Goal: Transaction & Acquisition: Purchase product/service

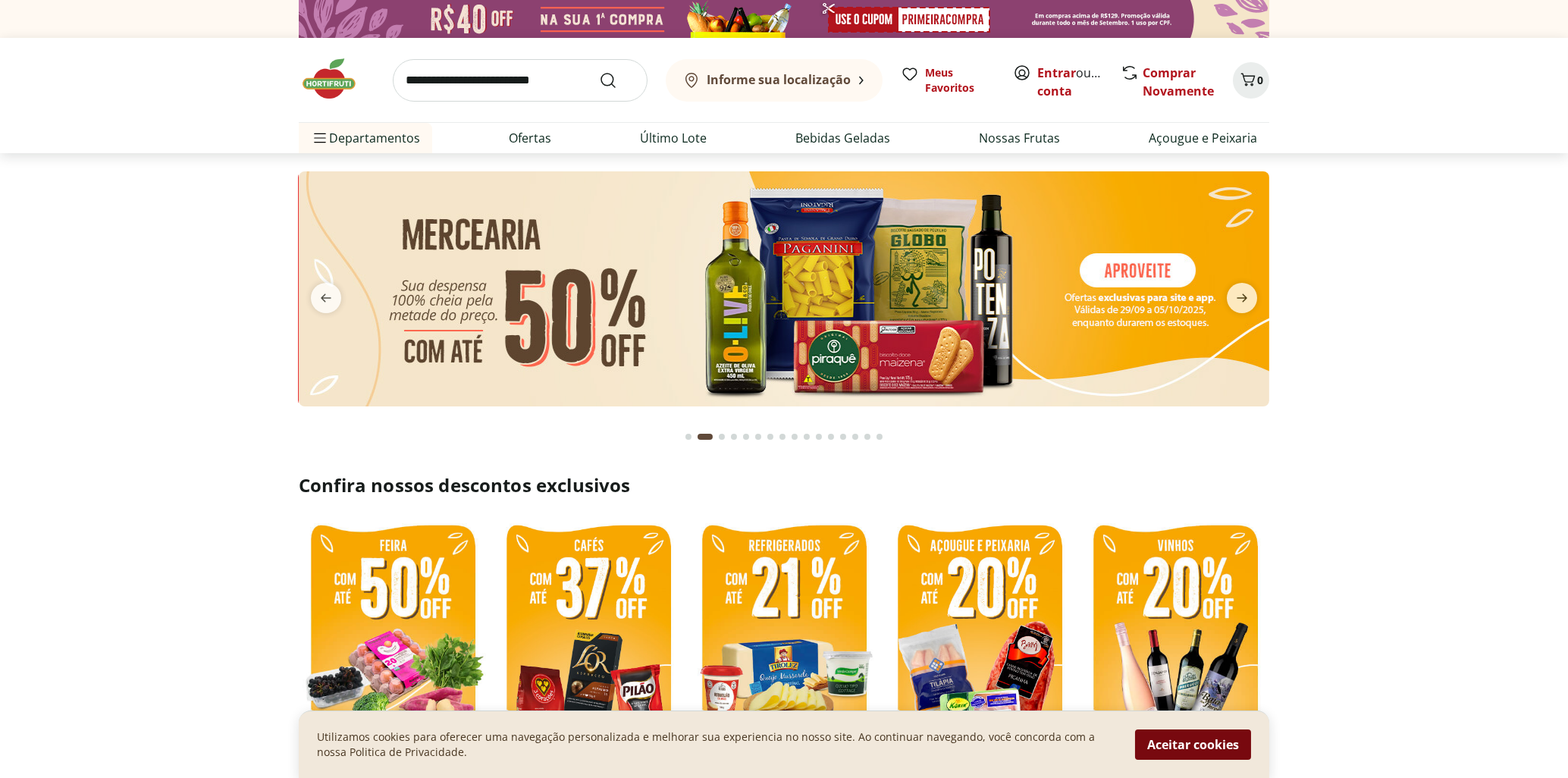
click at [1168, 747] on button "Aceitar cookies" at bounding box center [1193, 744] width 116 height 31
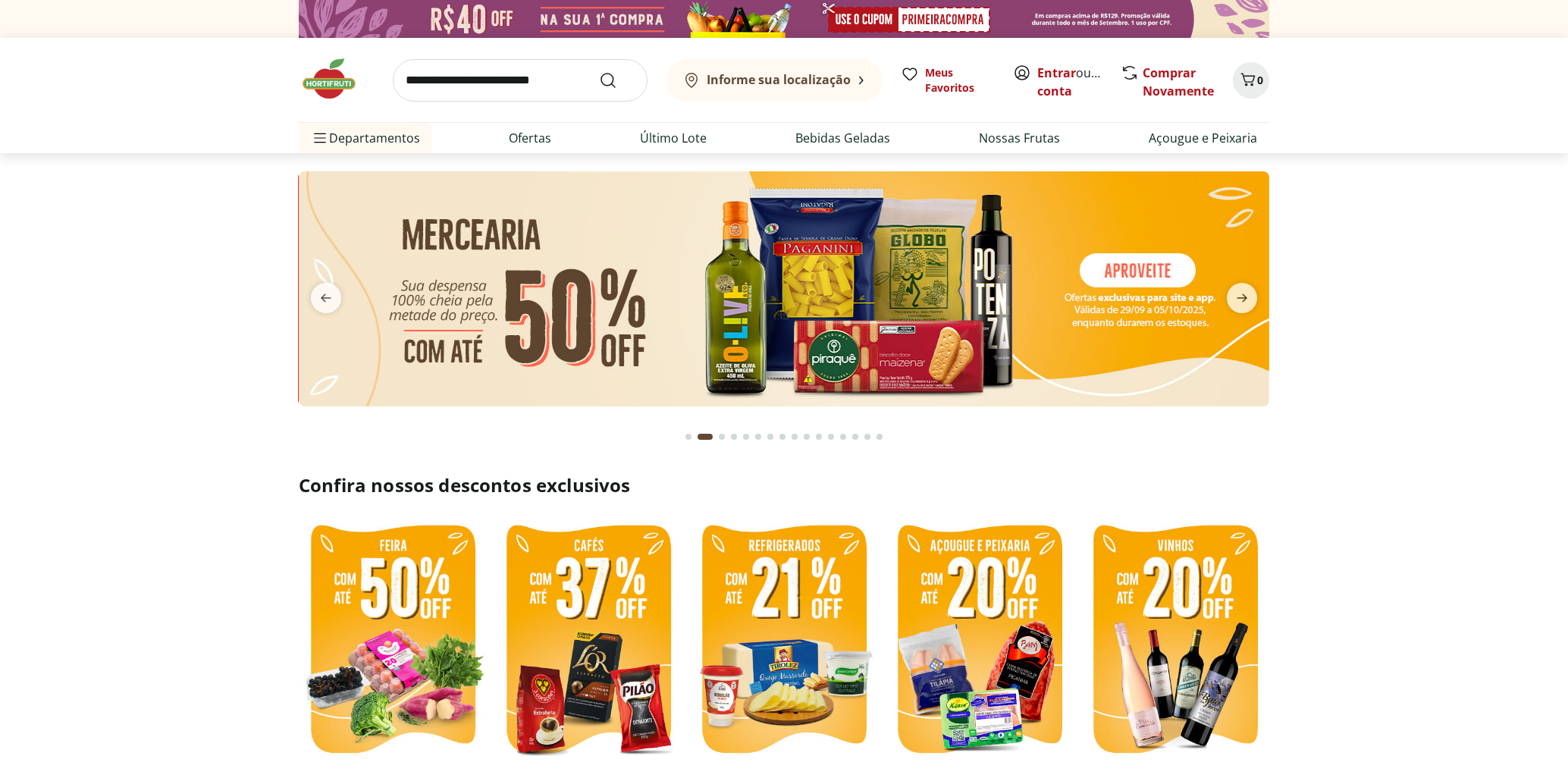
click at [554, 319] on img at bounding box center [784, 289] width 971 height 235
click at [1235, 299] on icon "next" at bounding box center [1242, 298] width 18 height 18
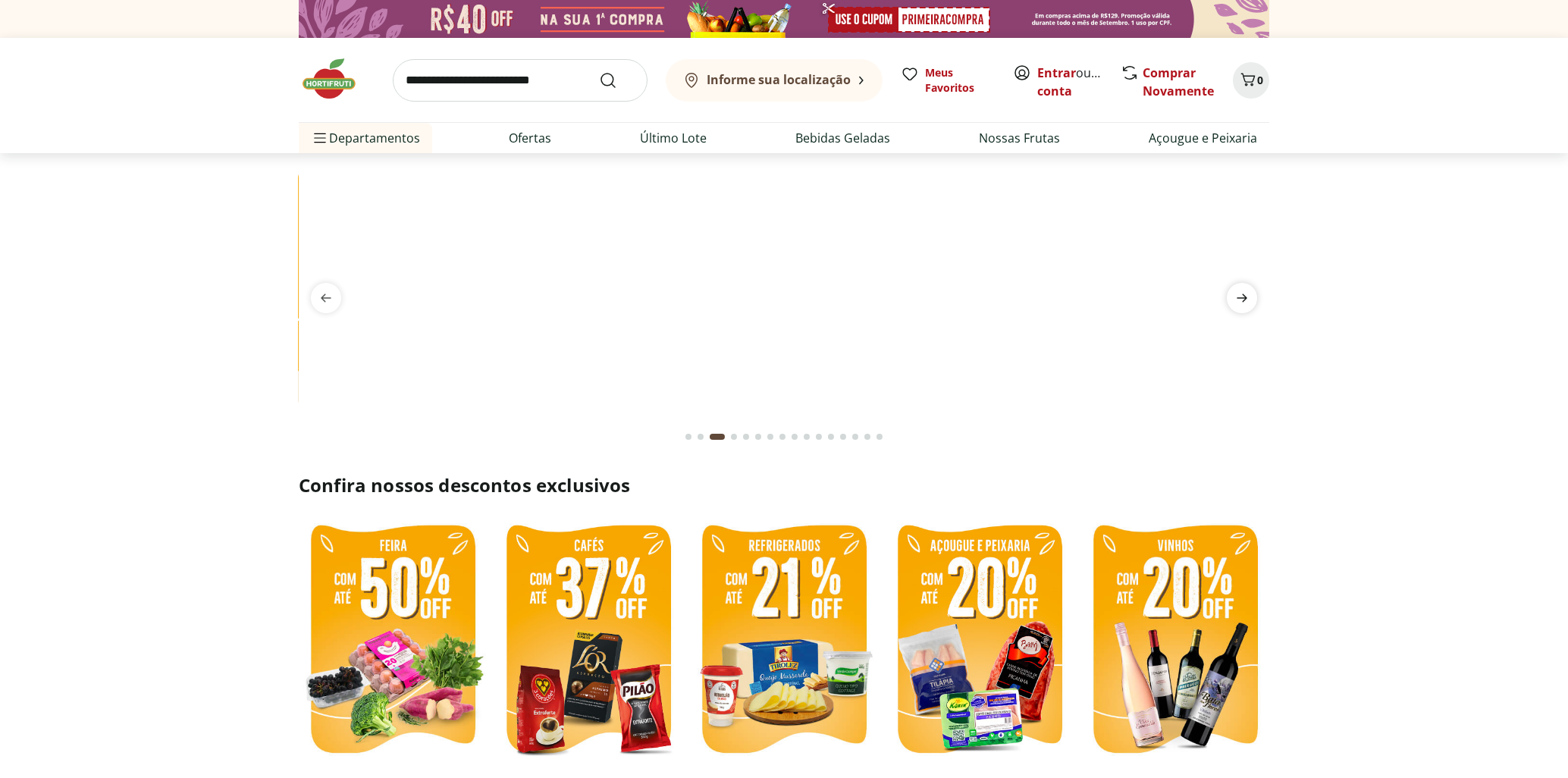
click at [1235, 299] on icon "next" at bounding box center [1242, 298] width 18 height 18
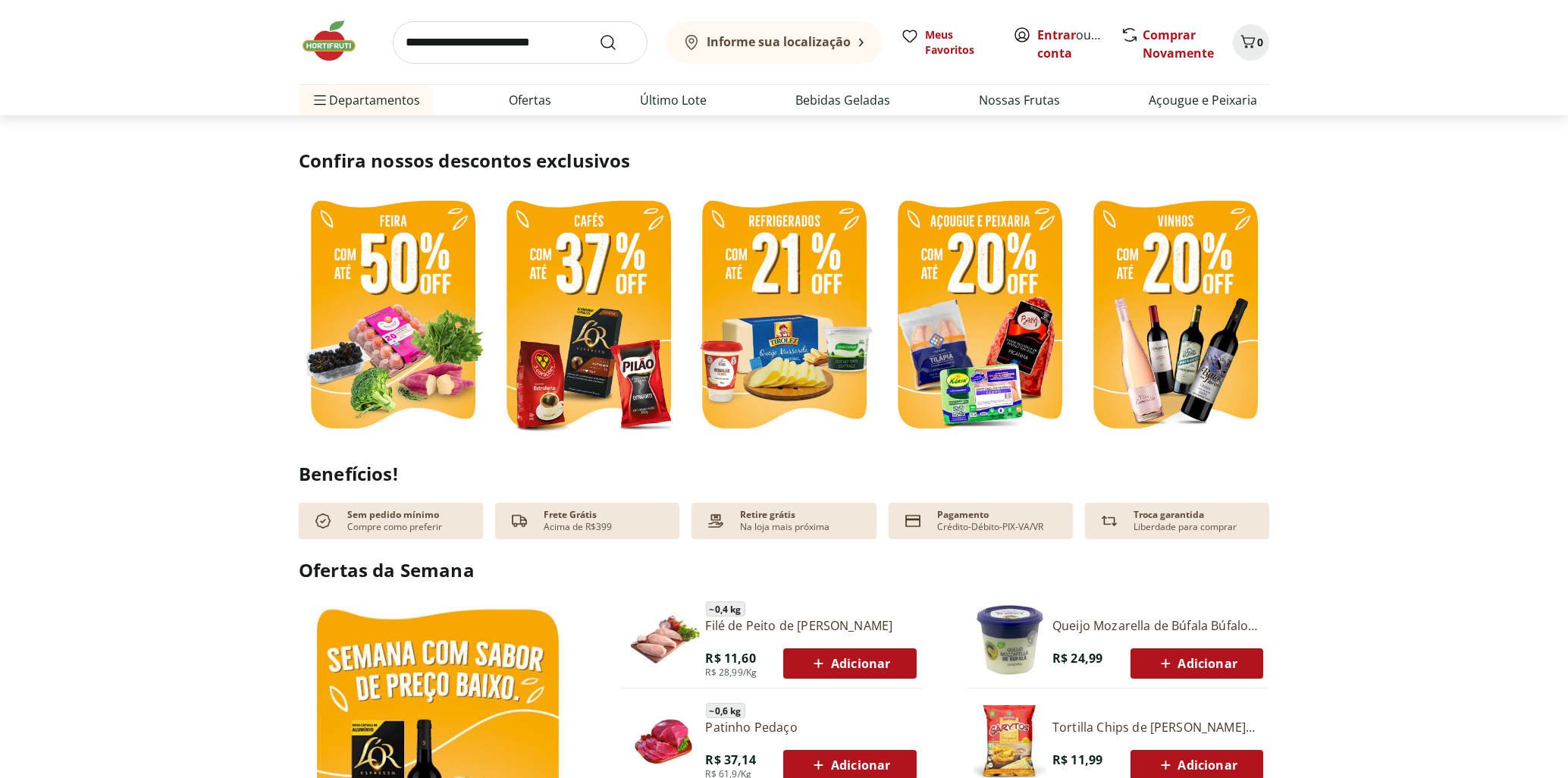
scroll to position [569, 0]
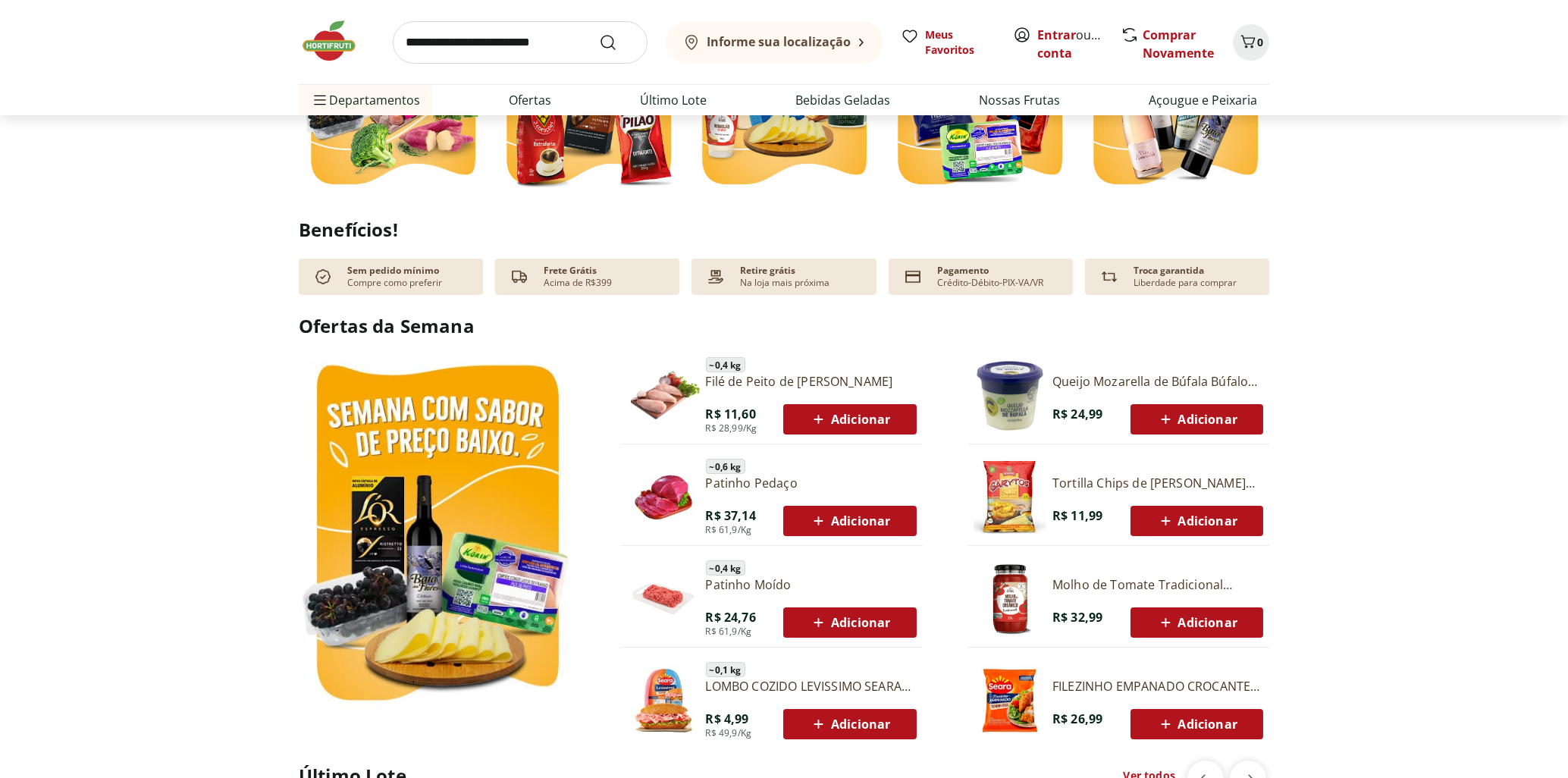
click at [1397, 479] on section "Ofertas da Semana ~ 0,4 kg Filé de Peito de Frango Resfriado R$ 11,60 R$ 28,99/…" at bounding box center [784, 522] width 1568 height 420
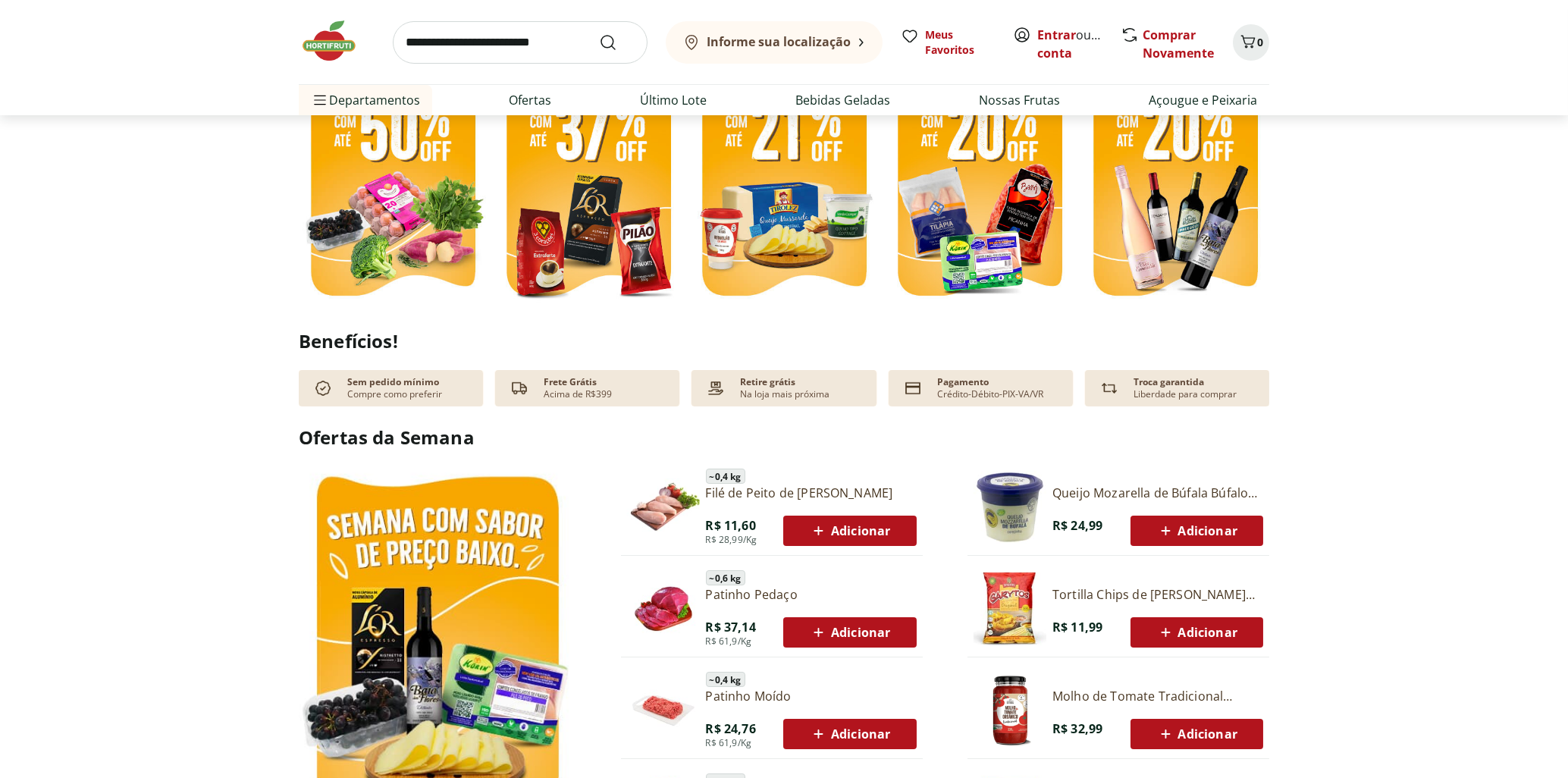
scroll to position [0, 0]
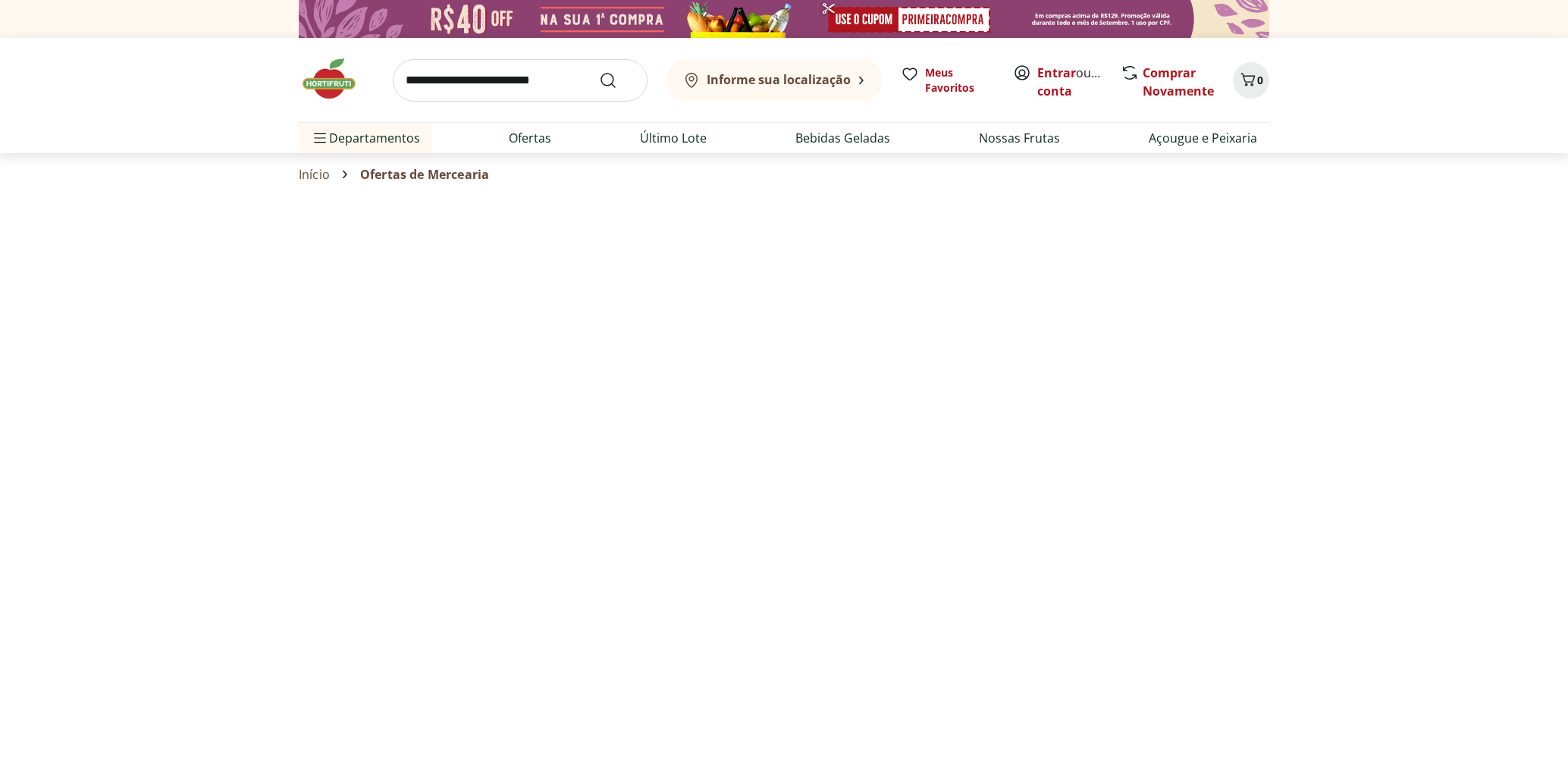
select select "**********"
